Goal: Transaction & Acquisition: Purchase product/service

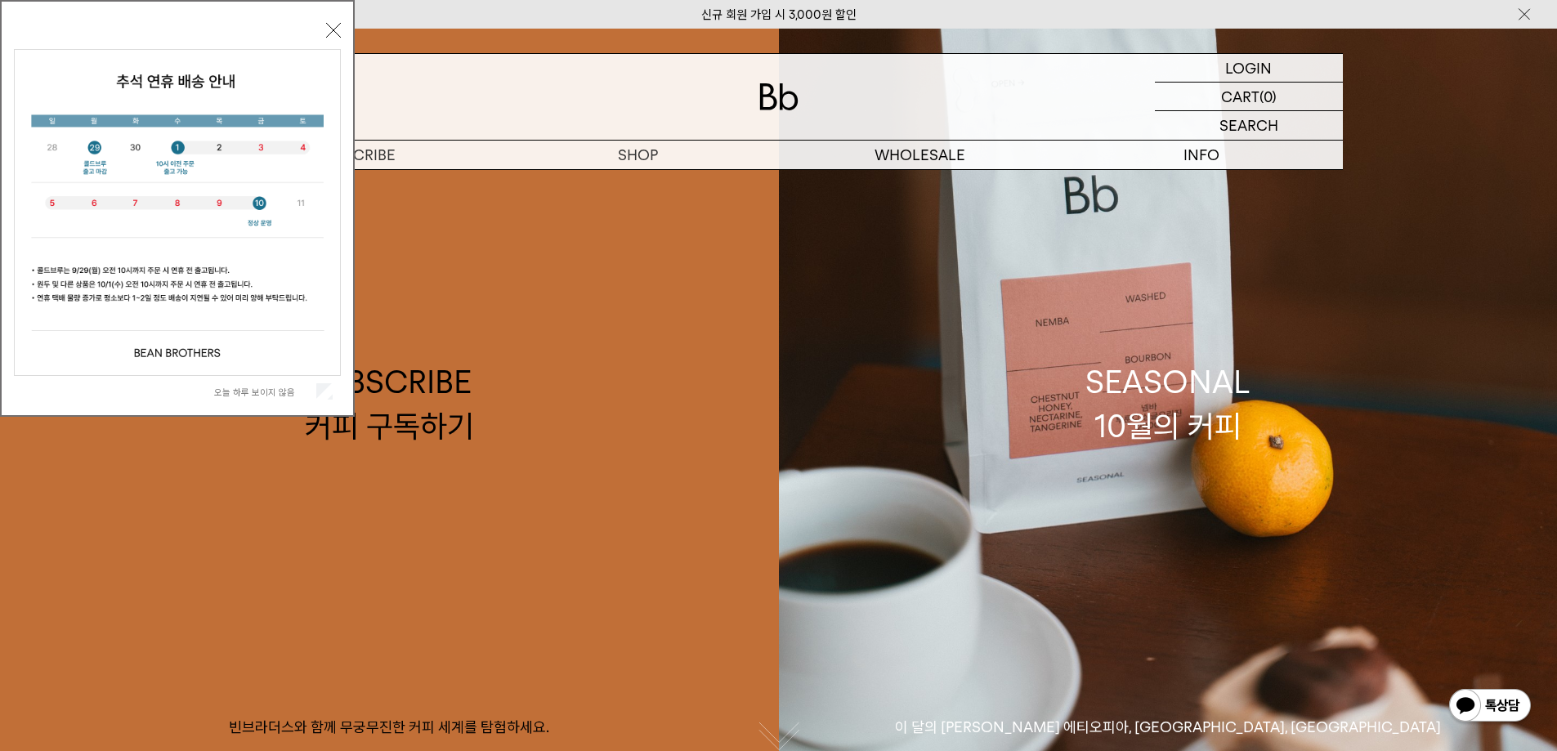
click at [254, 394] on label "오늘 하루 보이지 않음" at bounding box center [263, 392] width 99 height 11
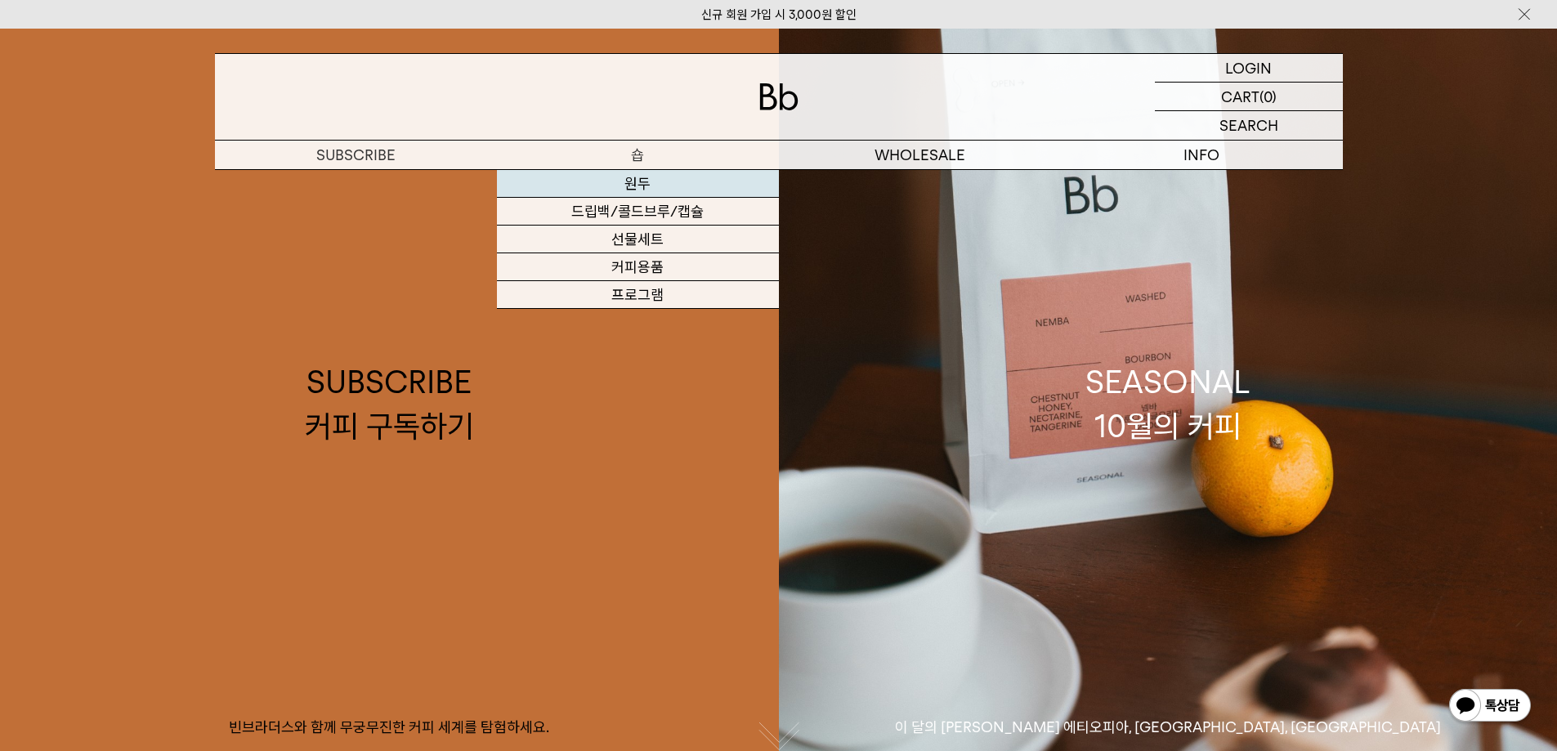
click at [646, 183] on link "원두" at bounding box center [638, 184] width 282 height 28
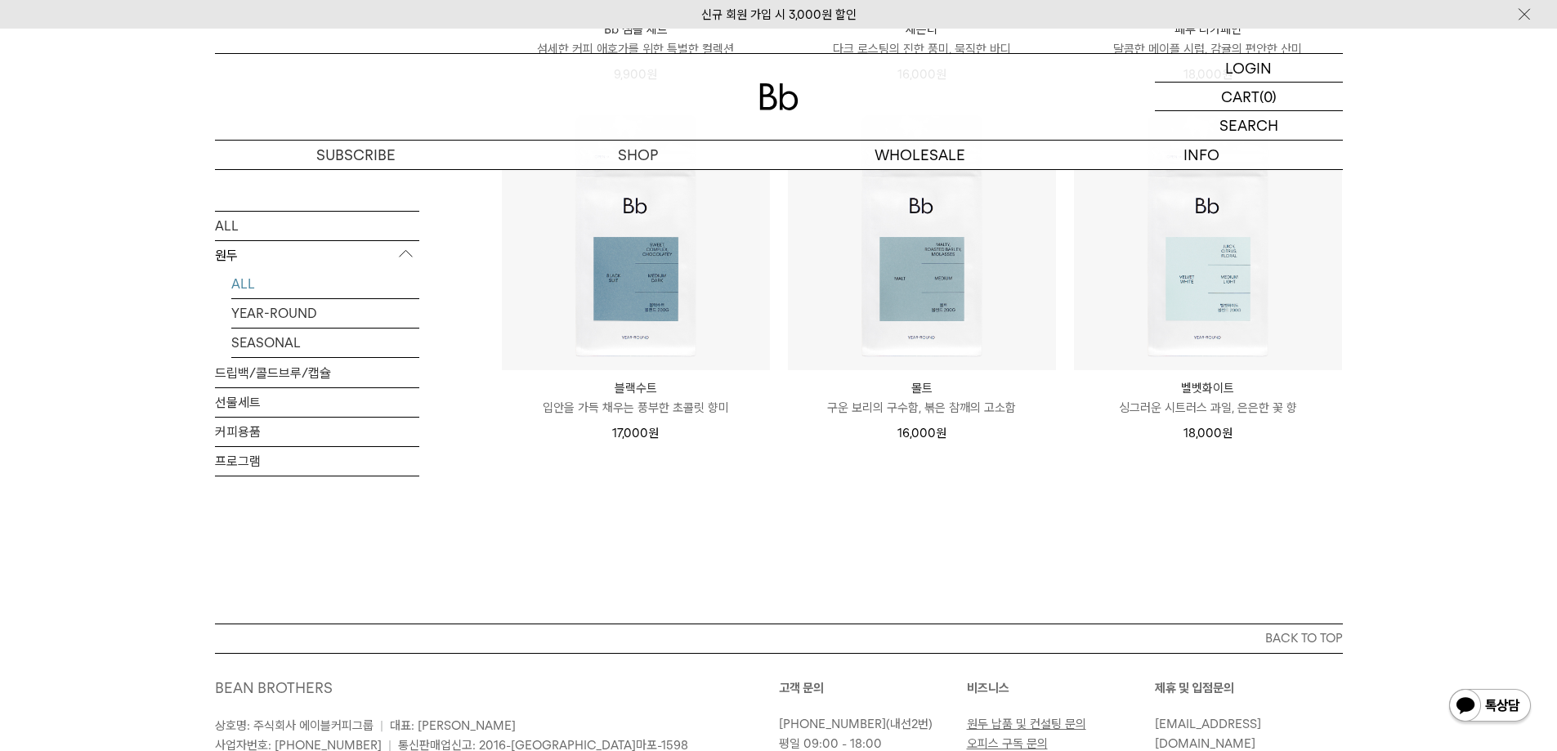
scroll to position [1308, 0]
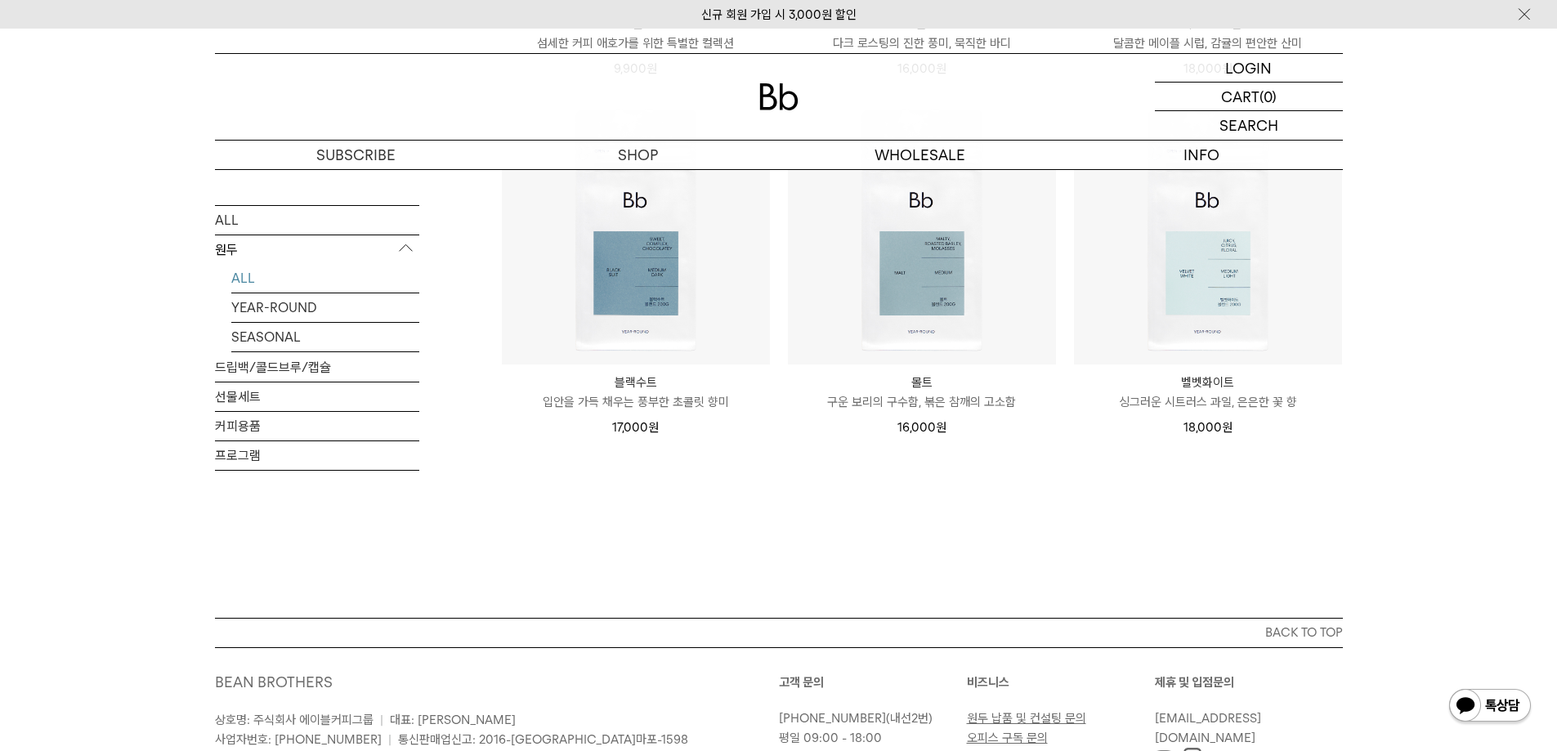
drag, startPoint x: 724, startPoint y: 0, endPoint x: 65, endPoint y: 356, distance: 748.9
